Goal: Task Accomplishment & Management: Manage account settings

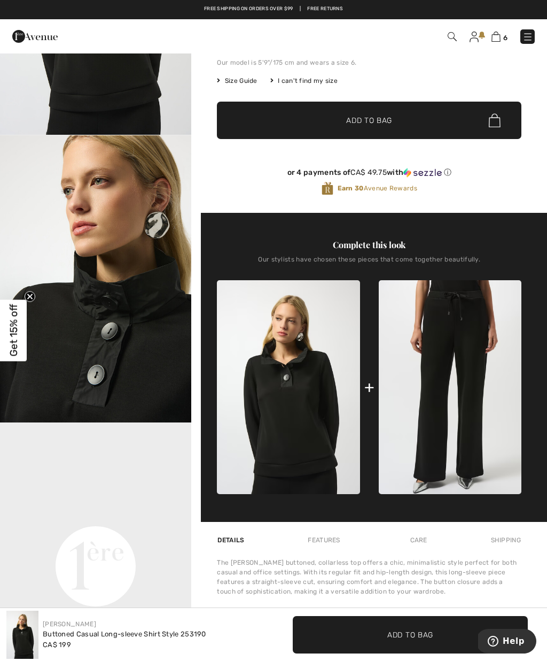
click at [499, 49] on div "6 Checkout" at bounding box center [273, 36] width 547 height 34
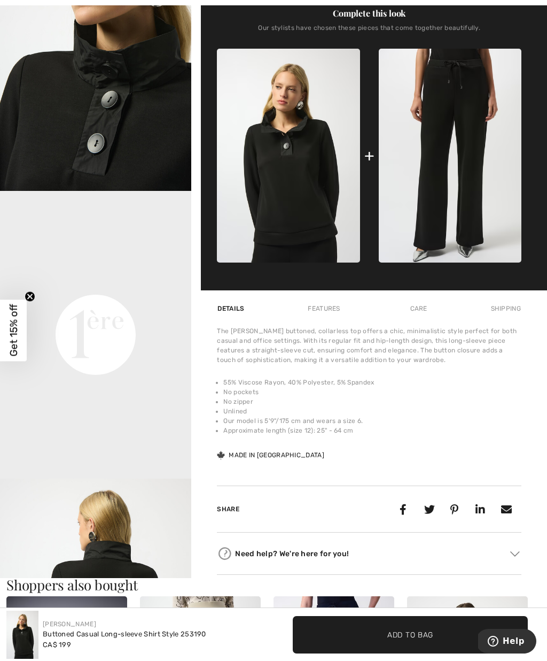
scroll to position [436, 0]
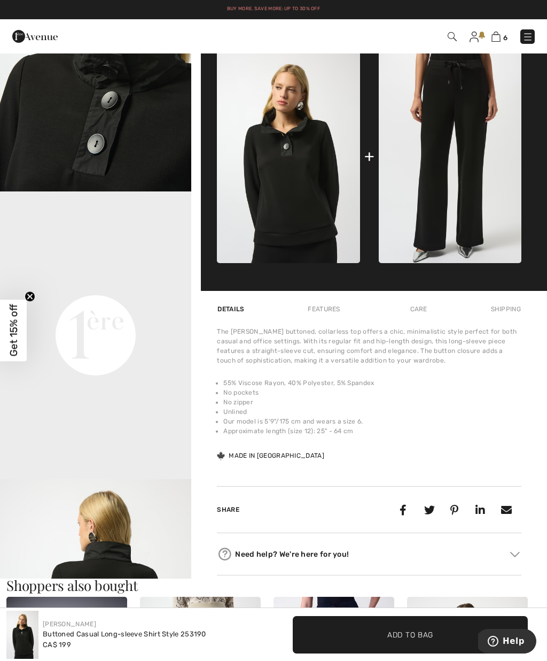
click at [472, 35] on img at bounding box center [474, 37] width 9 height 11
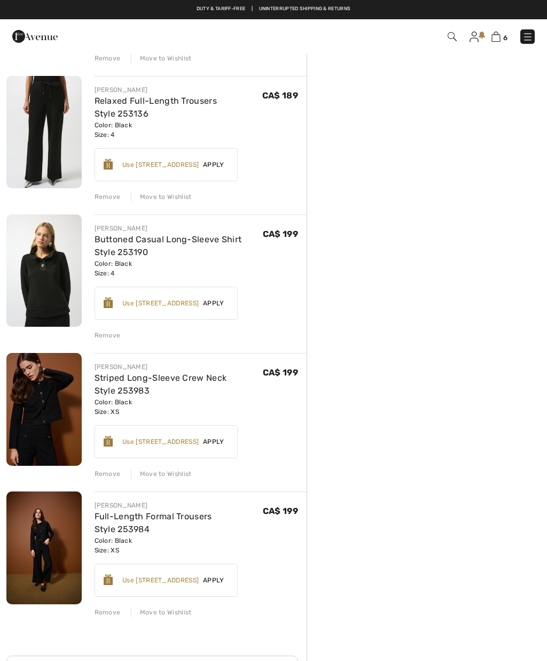
scroll to position [338, 0]
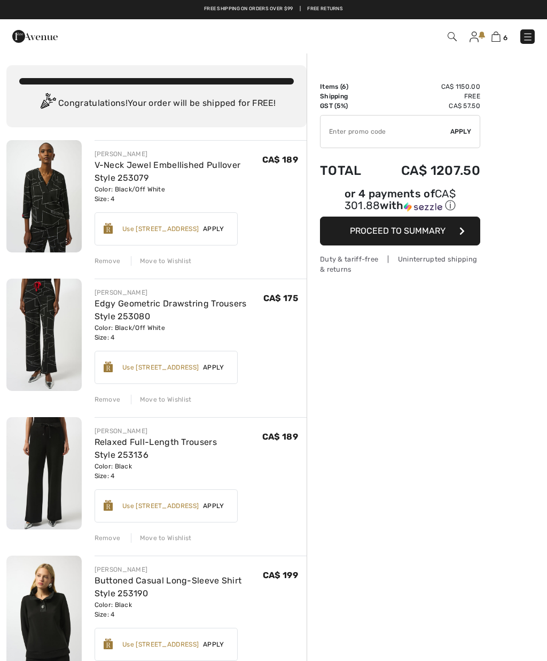
click at [477, 32] on img at bounding box center [474, 37] width 9 height 11
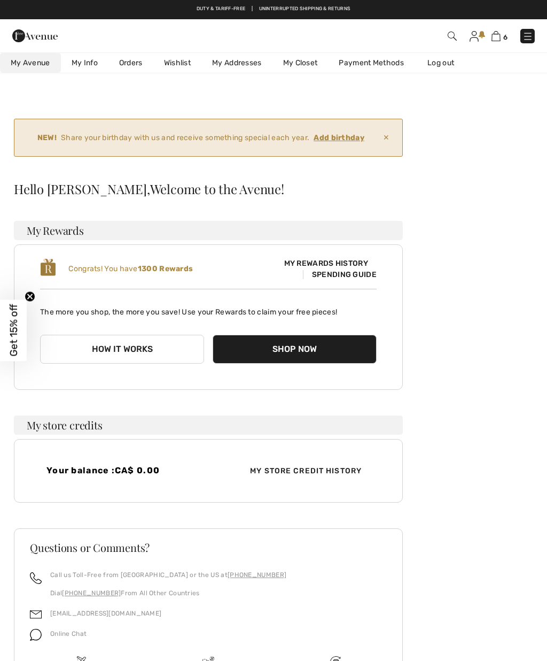
click at [353, 141] on ins "Add birthday" at bounding box center [339, 137] width 51 height 9
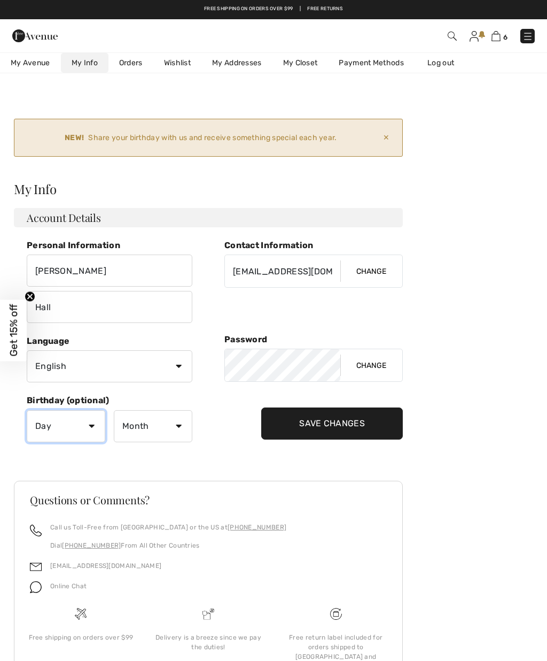
click at [95, 427] on select "Day 1 2 3 4 5 6 7 8 9 10 11 12 13 14 15 16 17 18 19 20 21 22 23 24 25 26 27 28 …" at bounding box center [66, 426] width 79 height 32
select select "17"
click at [165, 422] on select "Month January February March April May June July August September October Novem…" at bounding box center [153, 426] width 79 height 32
select select "5"
click at [368, 417] on input "Save Changes" at bounding box center [332, 423] width 142 height 32
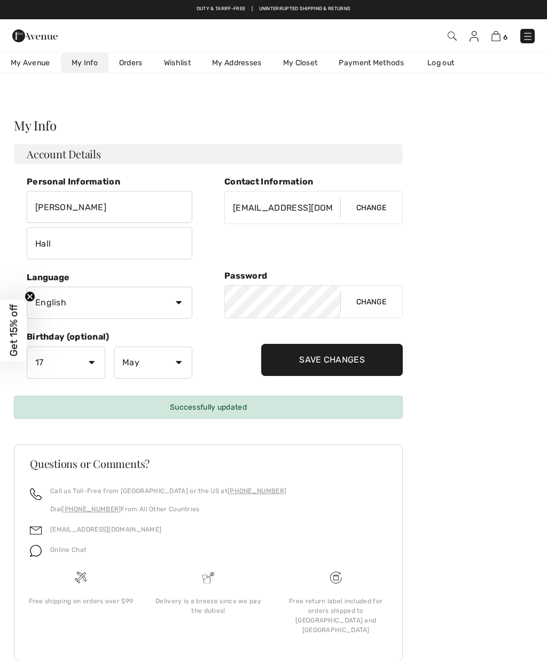
click at [500, 32] on img at bounding box center [496, 36] width 9 height 10
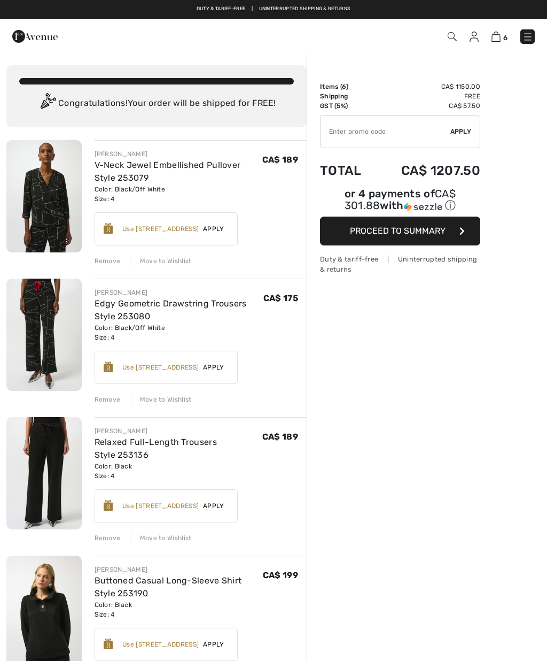
click at [129, 178] on link "V-Neck Jewel Embellished Pullover Style 253079" at bounding box center [168, 171] width 146 height 23
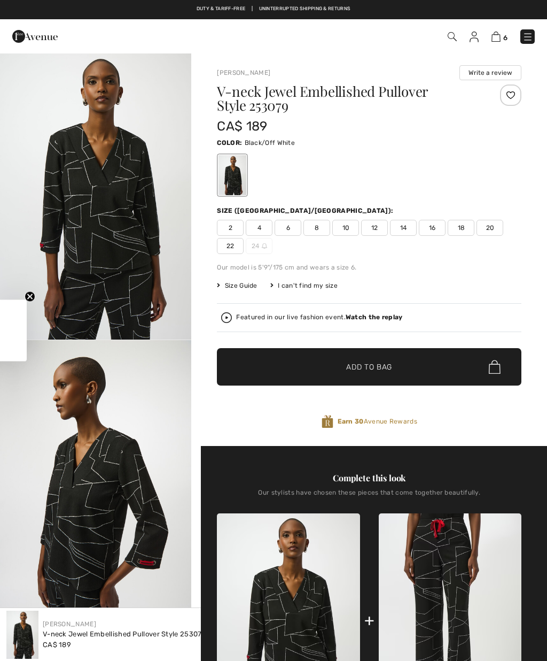
checkbox input "true"
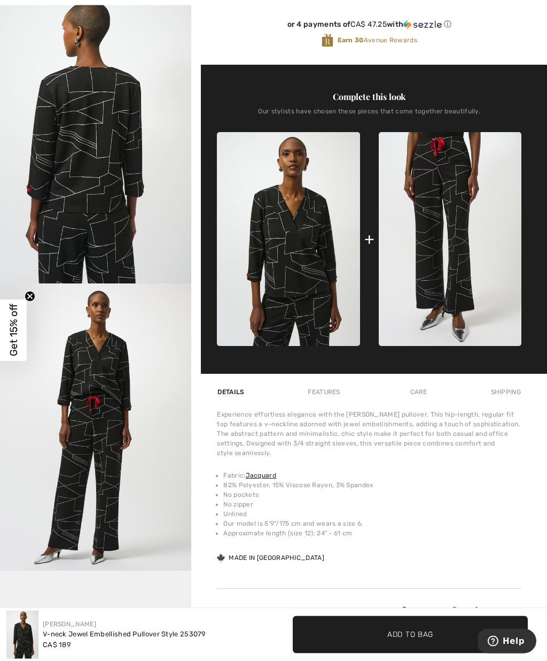
scroll to position [398, 0]
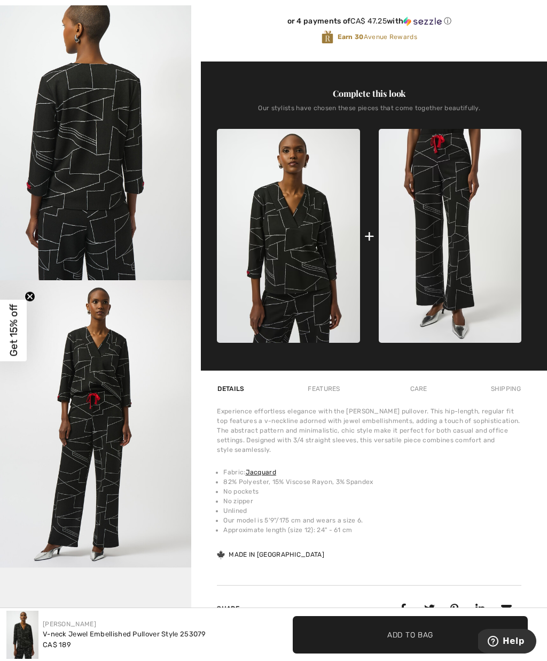
click at [454, 249] on img at bounding box center [450, 236] width 143 height 214
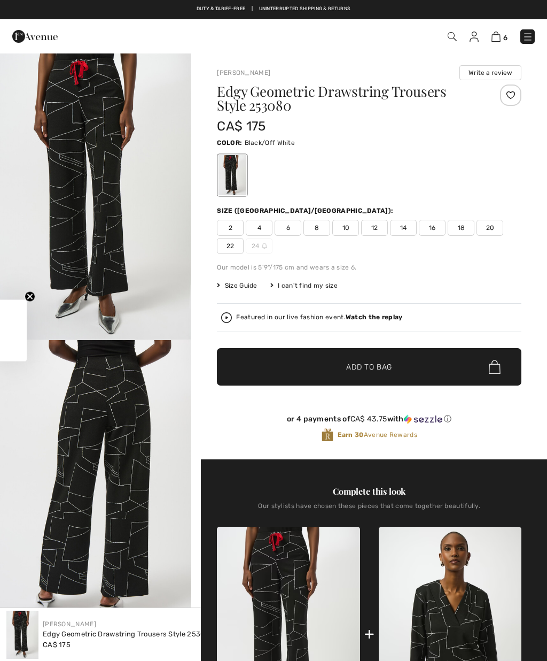
checkbox input "true"
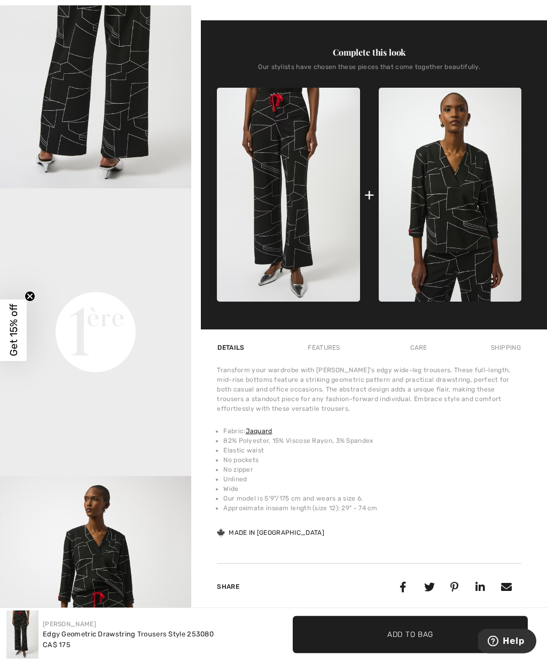
scroll to position [439, 0]
click at [467, 212] on img at bounding box center [450, 195] width 143 height 214
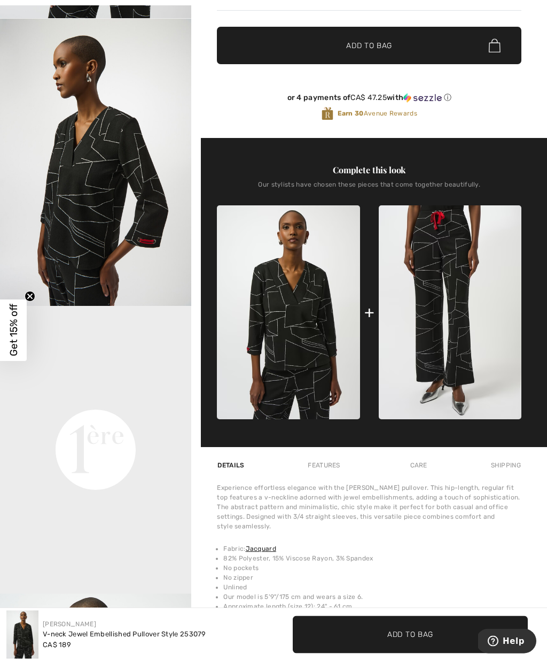
scroll to position [321, 0]
click at [505, 239] on img at bounding box center [450, 312] width 143 height 214
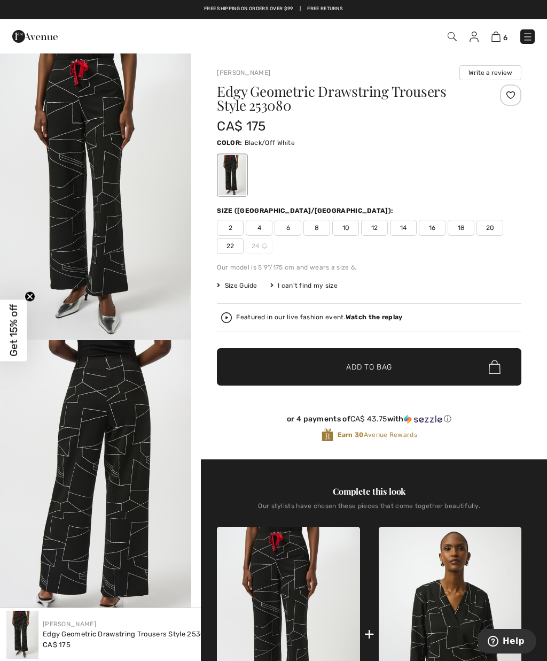
click at [500, 38] on img at bounding box center [496, 37] width 9 height 10
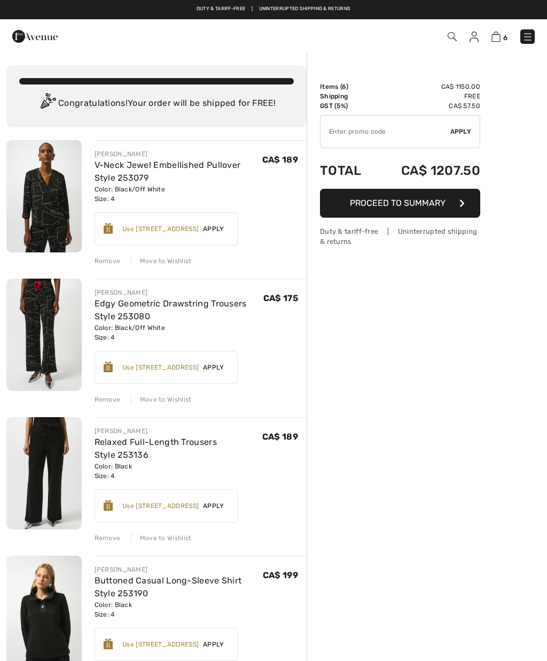
checkbox input "true"
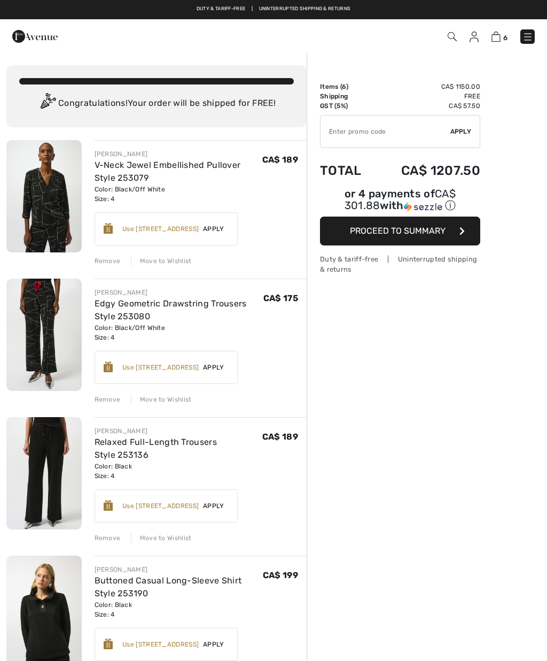
click at [116, 445] on link "Relaxed Full-Length Trousers Style 253136" at bounding box center [156, 448] width 122 height 23
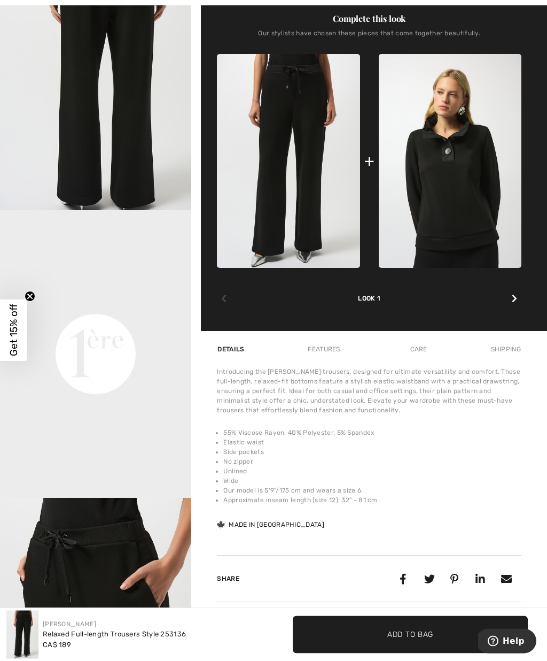
scroll to position [449, 0]
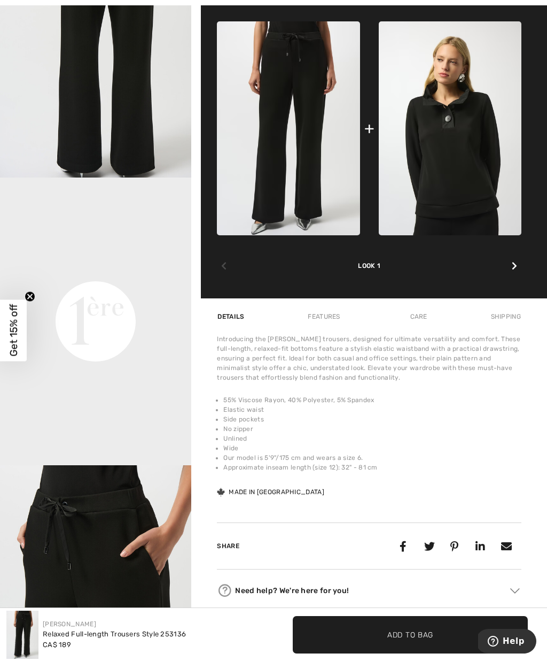
click at [461, 376] on div "Introducing the [PERSON_NAME] trousers, designed for ultimate versatility and c…" at bounding box center [369, 358] width 305 height 48
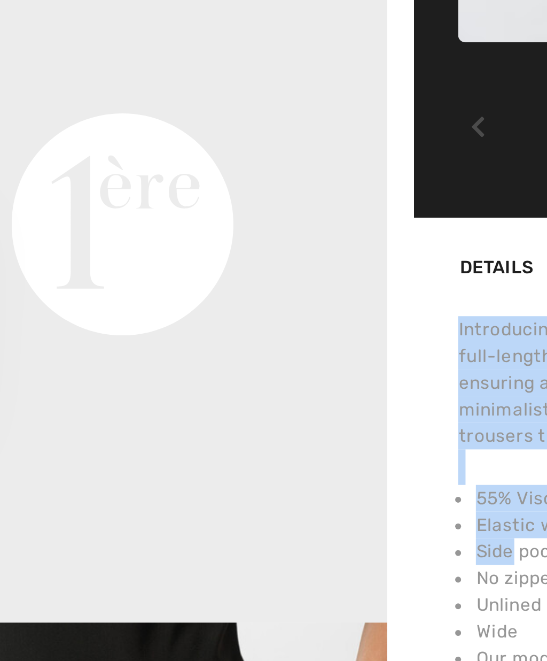
scroll to position [21, 0]
click at [191, 161] on div "[PERSON_NAME] Write a review Relaxed Full-length Trousers Style 253136 CA$ 189 …" at bounding box center [369, 96] width 356 height 1012
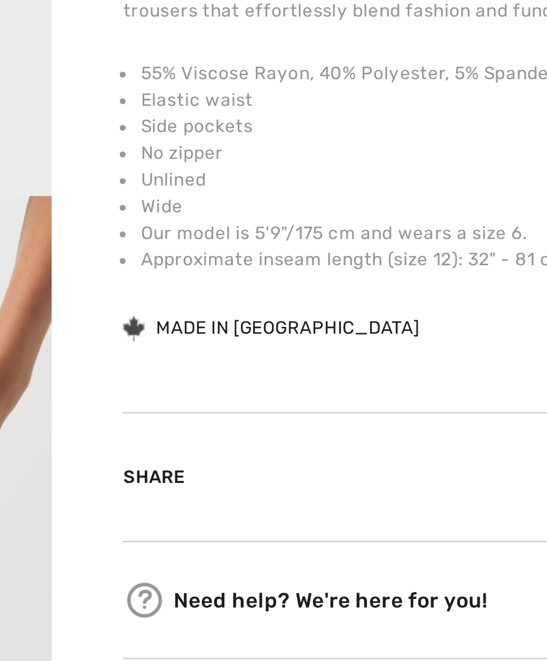
click at [268, 523] on div at bounding box center [395, 533] width 254 height 20
click at [6, 431] on img "3 / 5" at bounding box center [95, 574] width 191 height 287
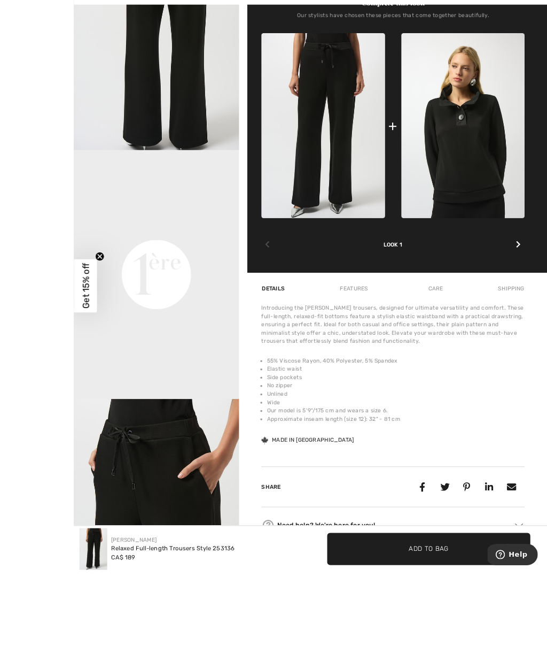
scroll to position [546, 0]
